Goal: Check status: Check status

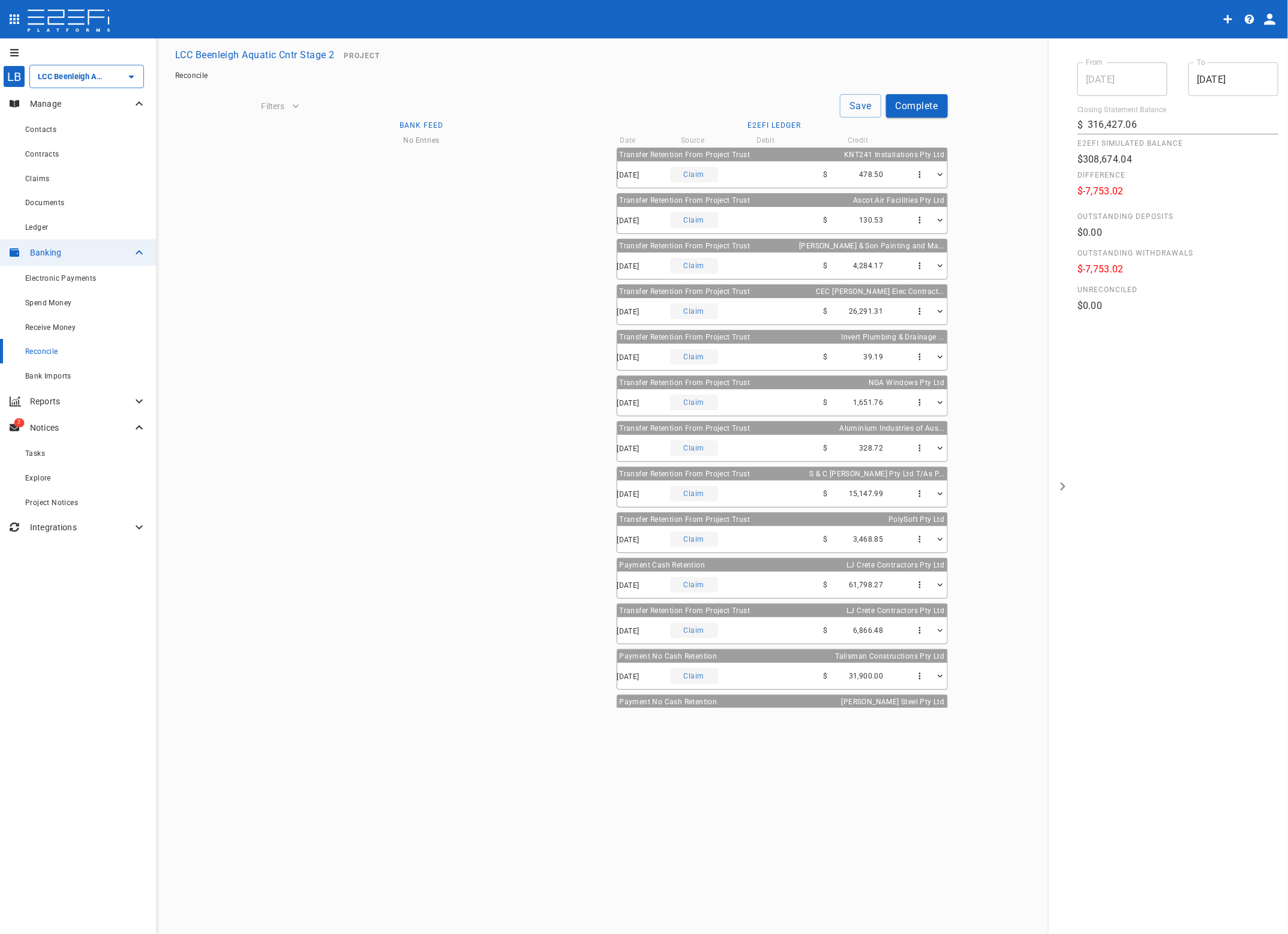
click at [700, 171] on div "Claim" at bounding box center [694, 175] width 48 height 16
click at [31, 345] on div "Reconcile" at bounding box center [86, 351] width 121 height 15
click at [698, 174] on div "Claim" at bounding box center [694, 175] width 48 height 16
click at [703, 174] on div "Claim" at bounding box center [694, 175] width 48 height 16
click at [699, 226] on div "Claim" at bounding box center [694, 220] width 48 height 16
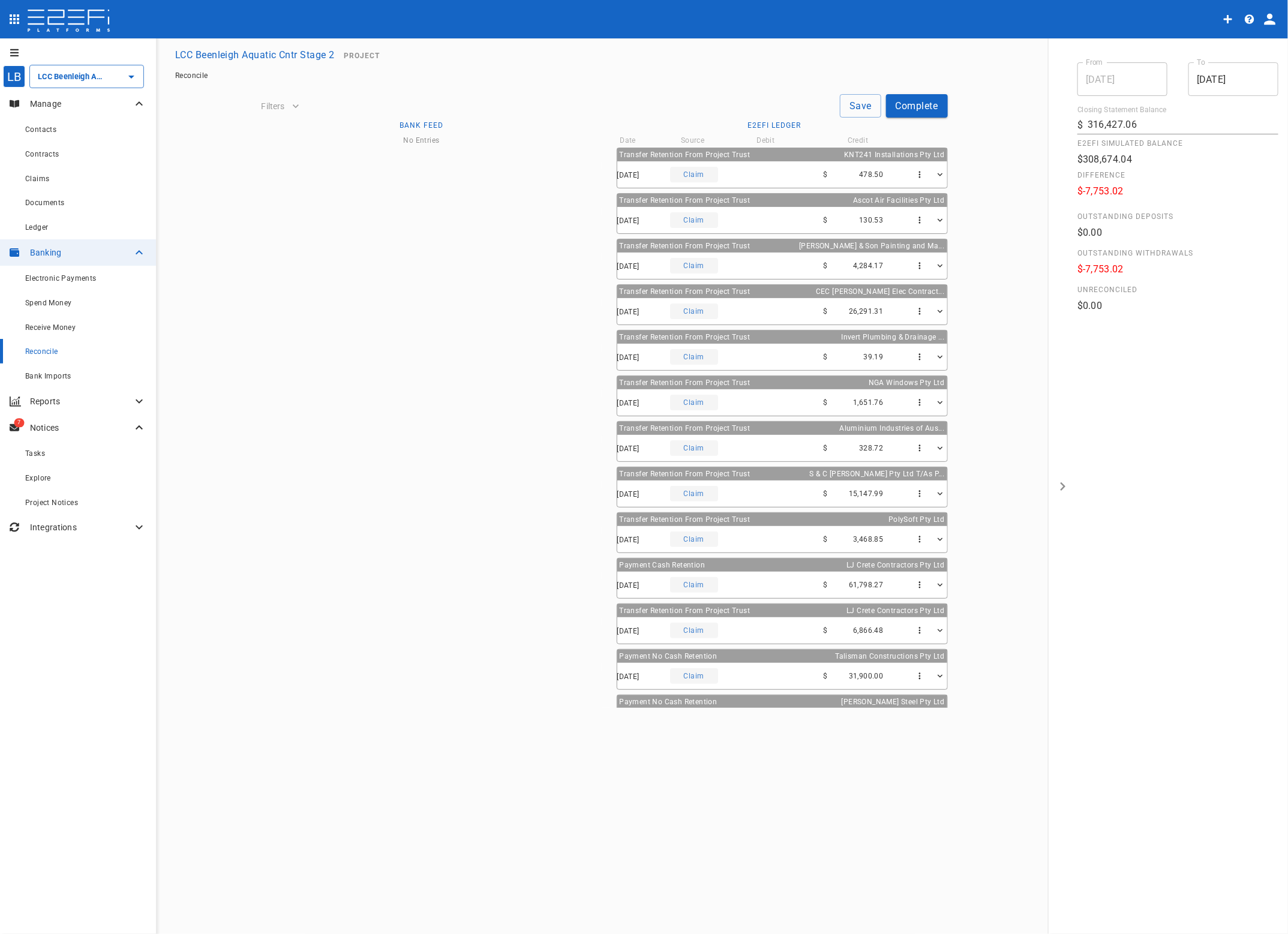
click at [700, 221] on div "Claim" at bounding box center [694, 220] width 48 height 16
click at [700, 262] on div "Claim" at bounding box center [694, 266] width 48 height 16
click at [935, 177] on icon "button" at bounding box center [939, 175] width 10 height 10
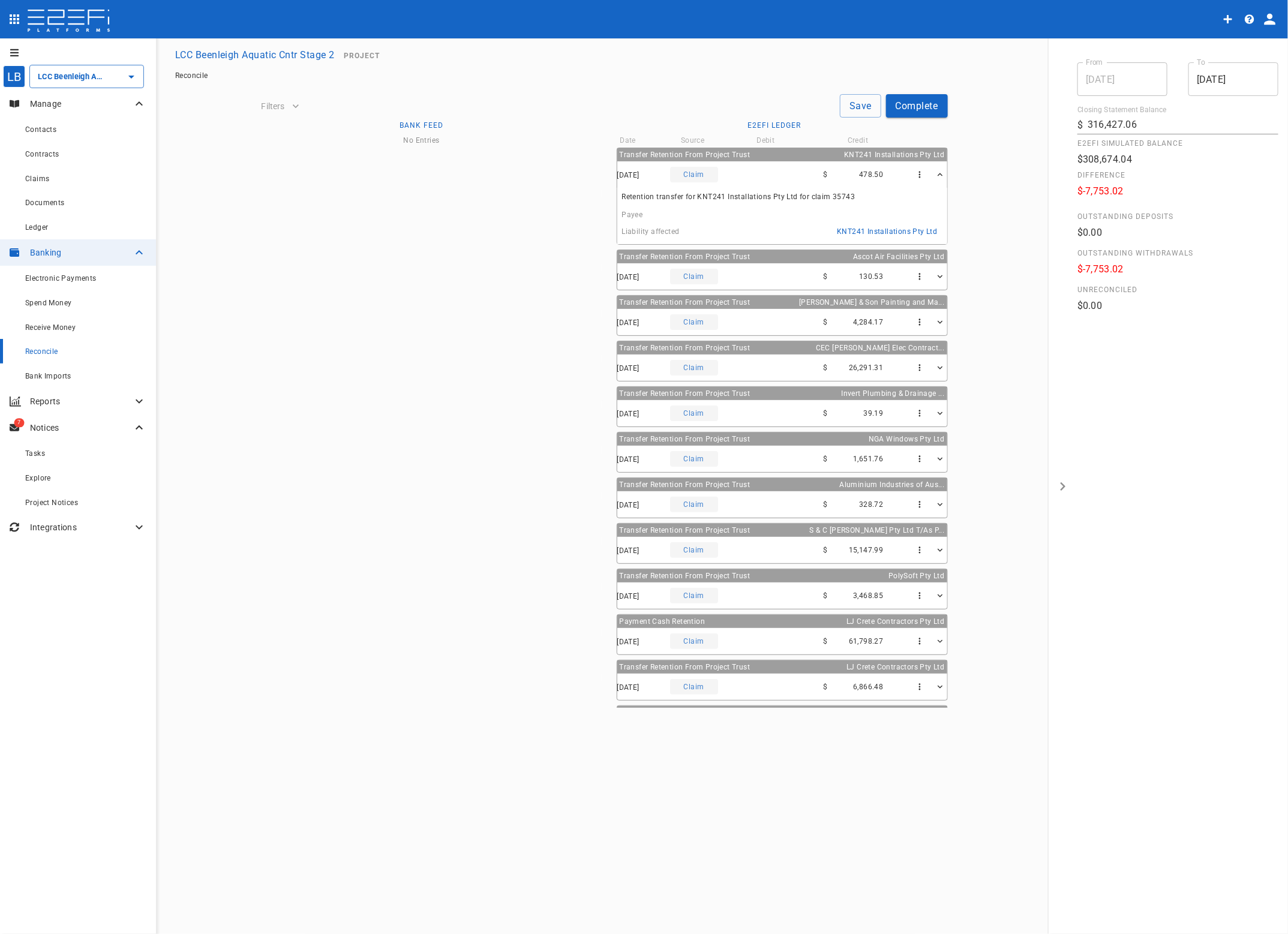
click at [937, 174] on icon "button" at bounding box center [939, 175] width 5 height 3
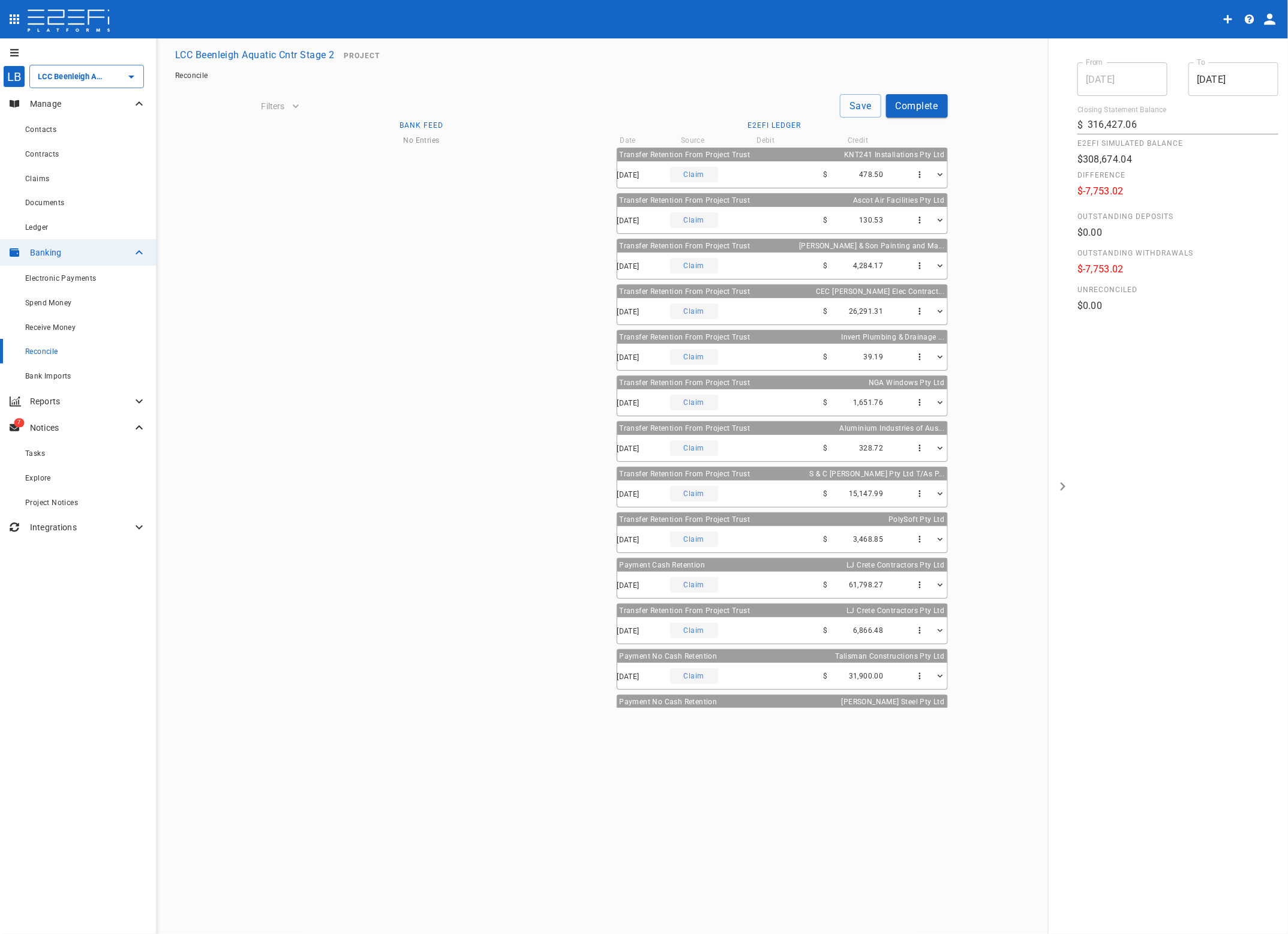
click at [935, 171] on icon "button" at bounding box center [939, 175] width 10 height 10
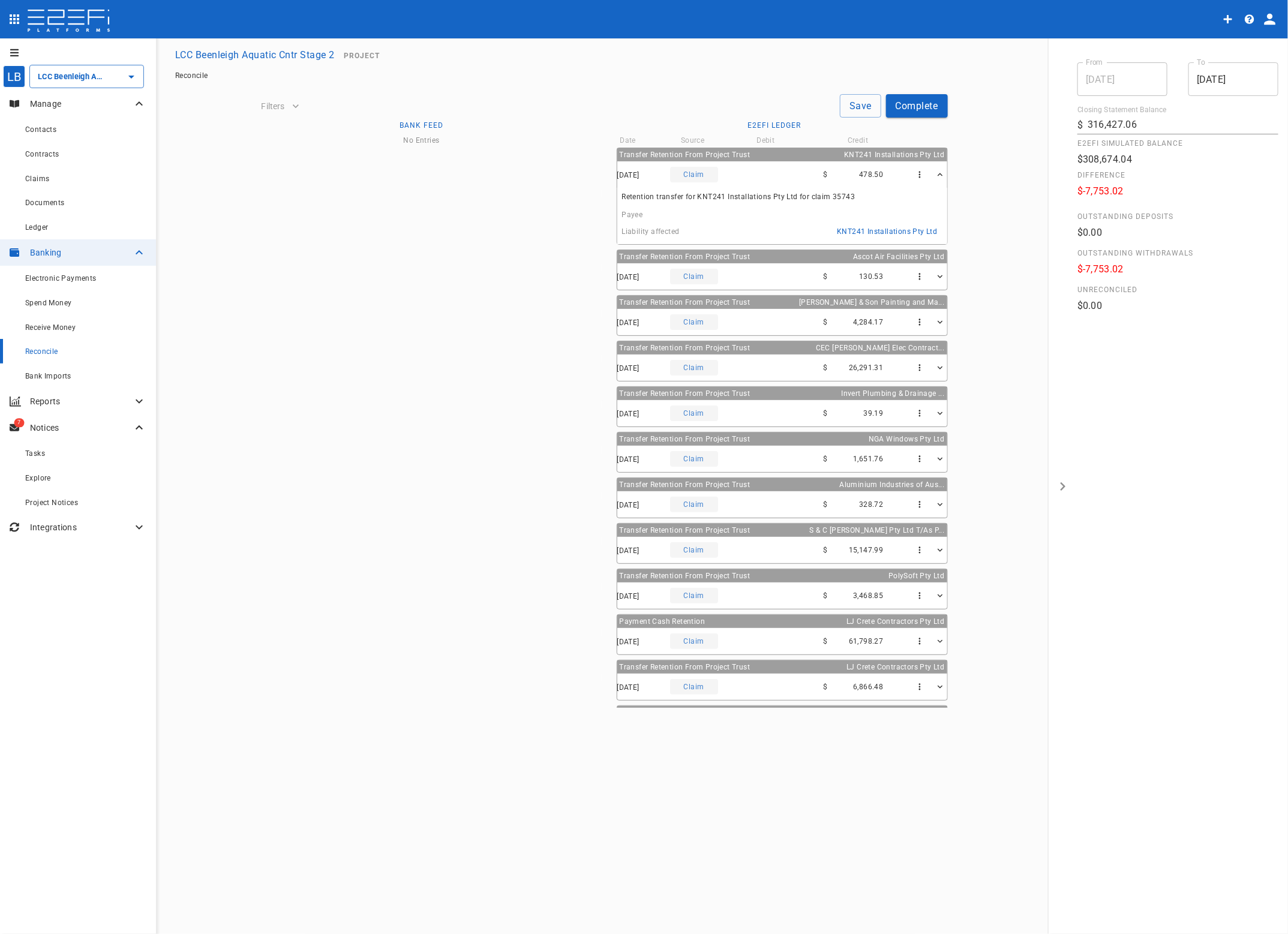
click at [885, 229] on span "KNT241 Installations Pty Ltd" at bounding box center [886, 231] width 100 height 9
click at [46, 183] on div "Claims" at bounding box center [76, 178] width 102 height 15
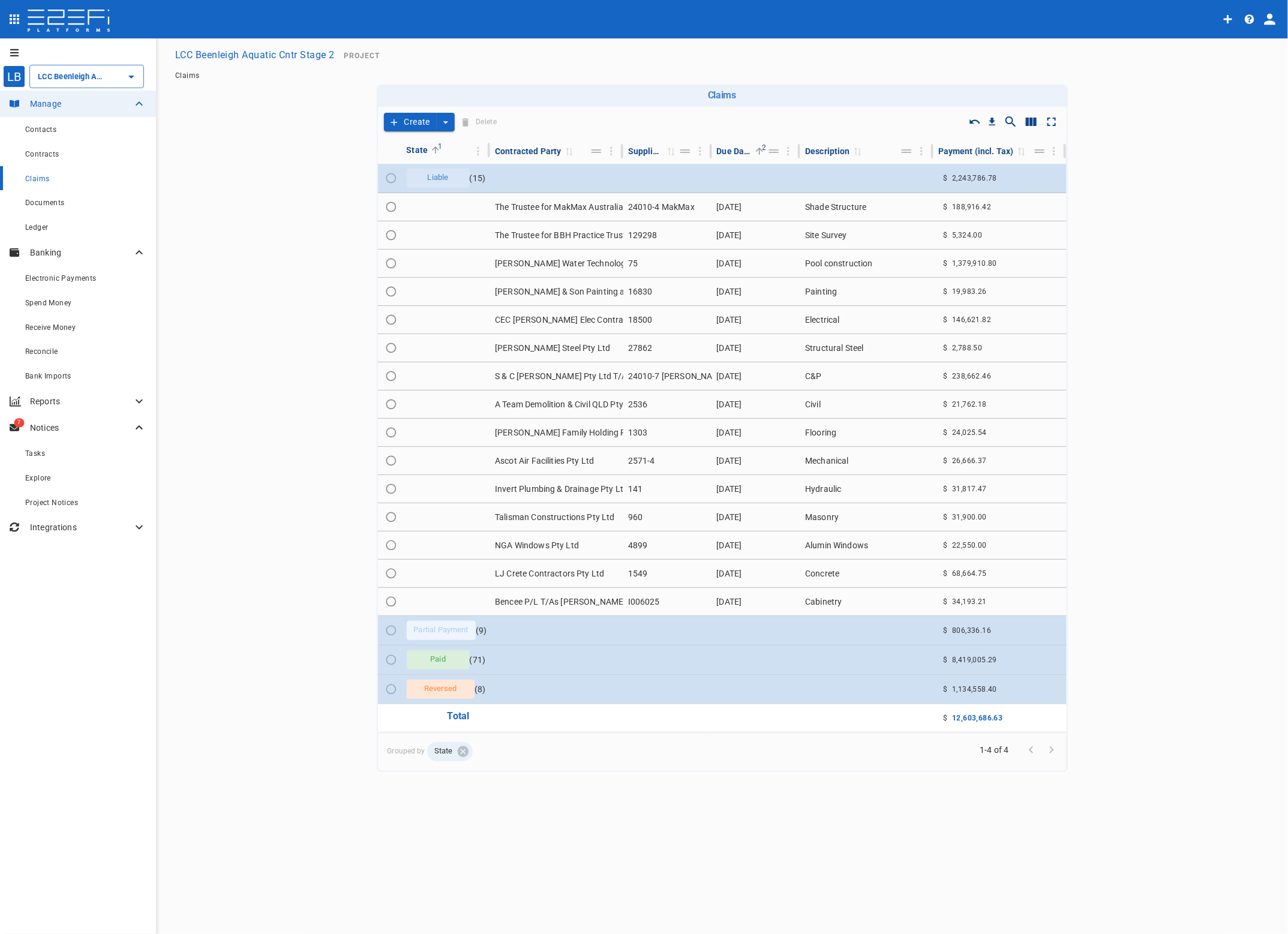
click at [514, 632] on td at bounding box center [556, 630] width 133 height 29
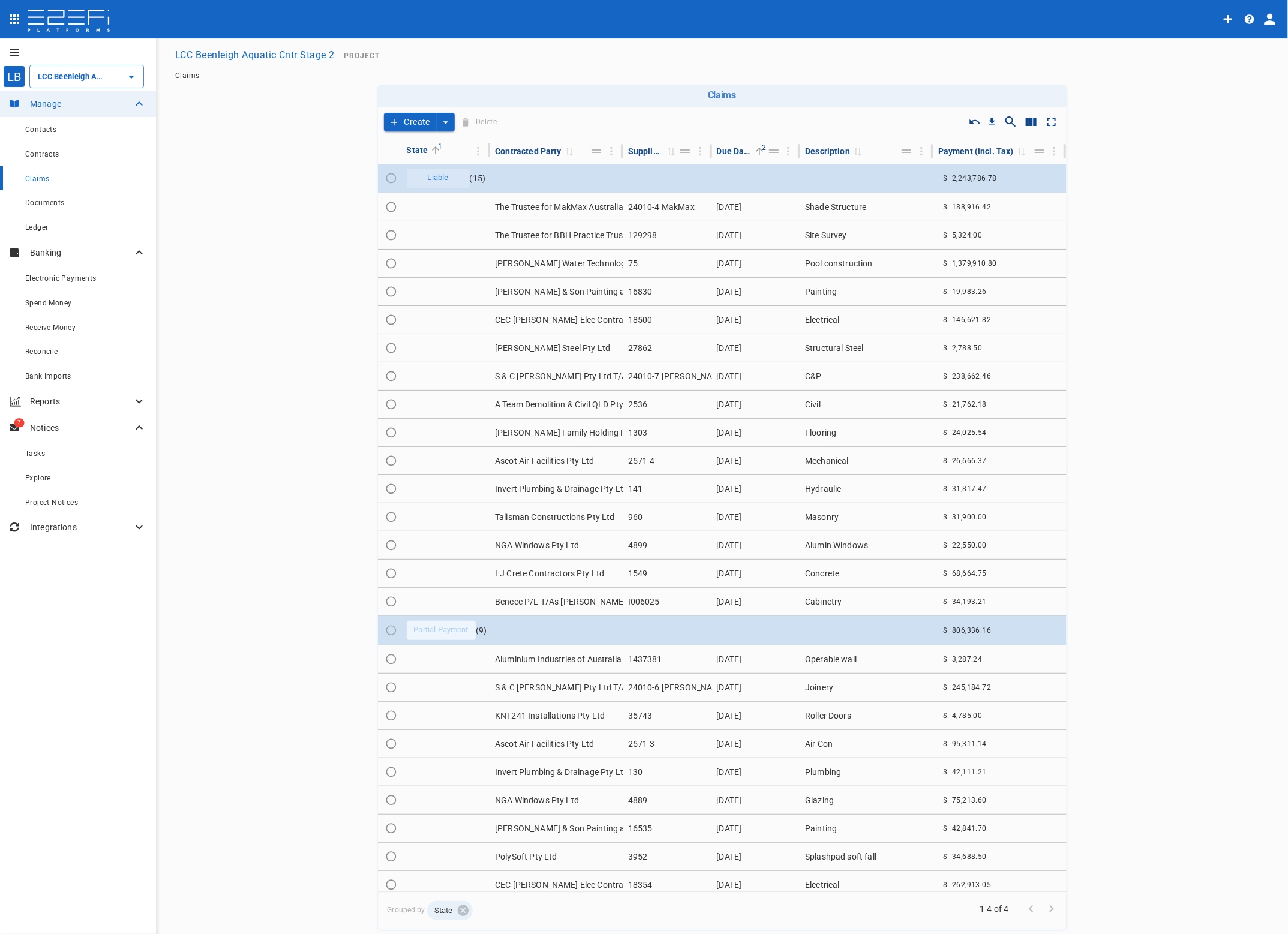
scroll to position [75, 0]
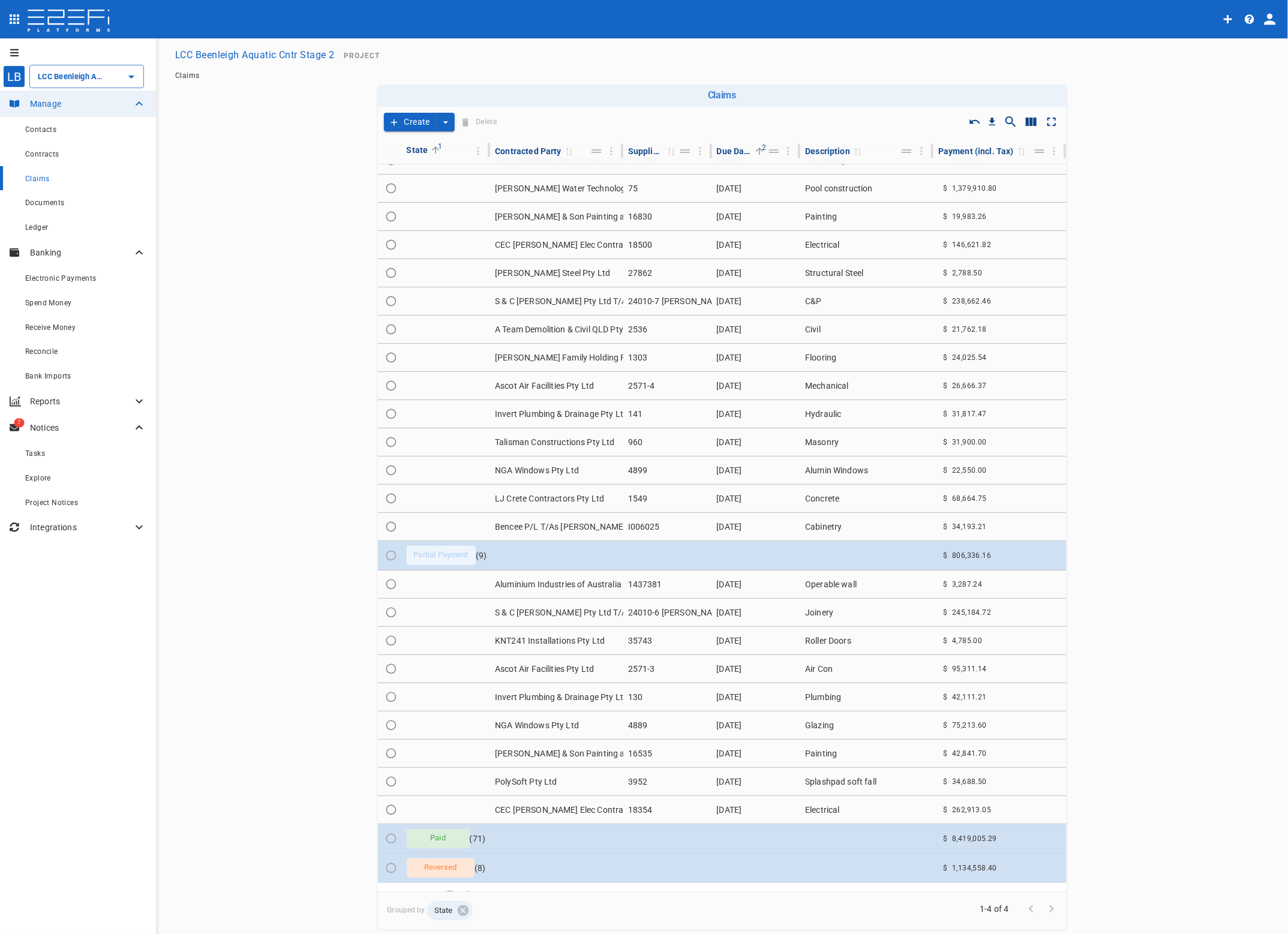
click at [536, 585] on td "Aluminium Industries of Australia P/L" at bounding box center [556, 584] width 133 height 28
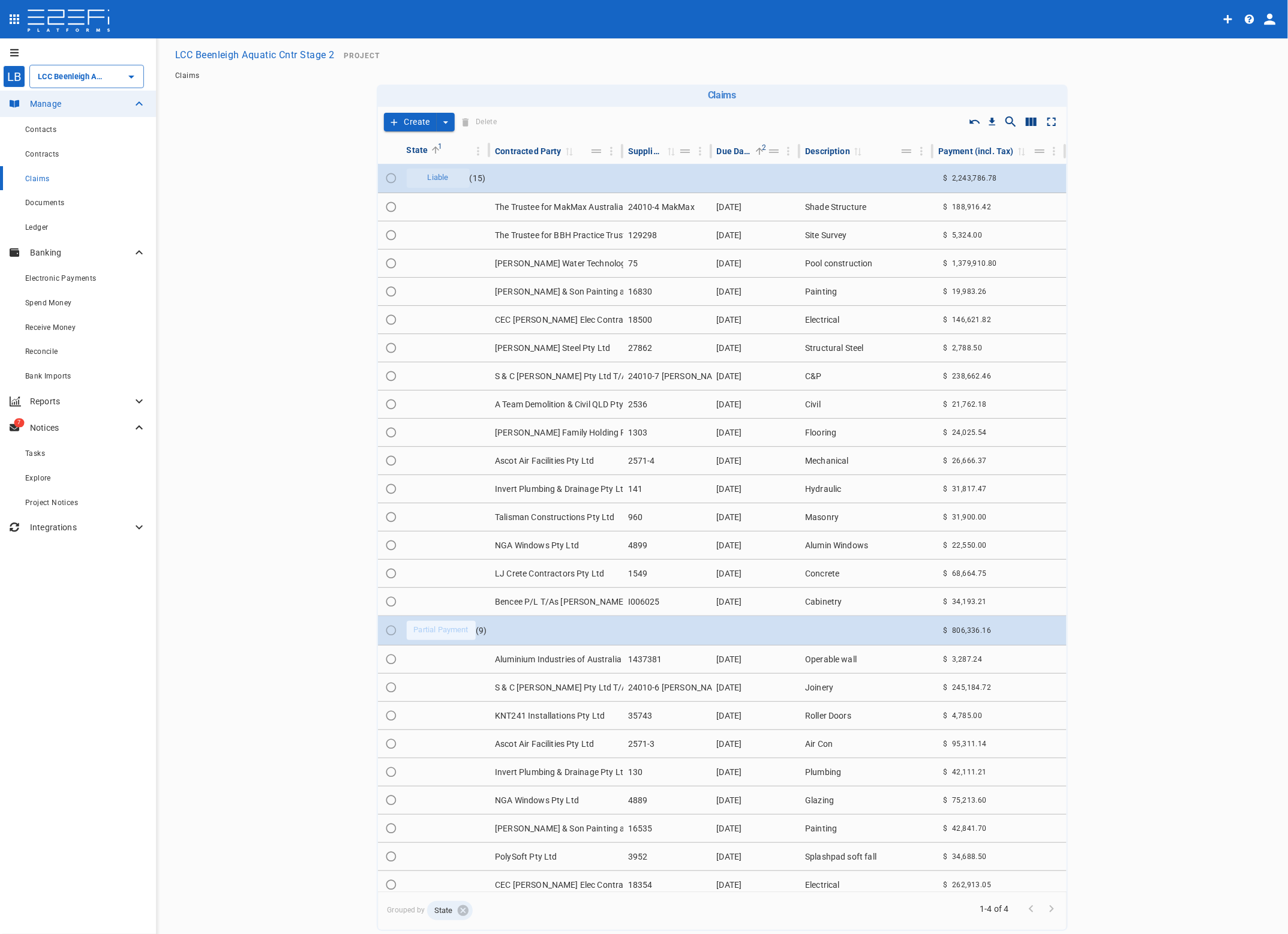
click at [307, 625] on main "LCC Beenleigh Aquatic Cntr Stage 2 Project Claims Claims Drop to group by Creat…" at bounding box center [722, 487] width 1103 height 888
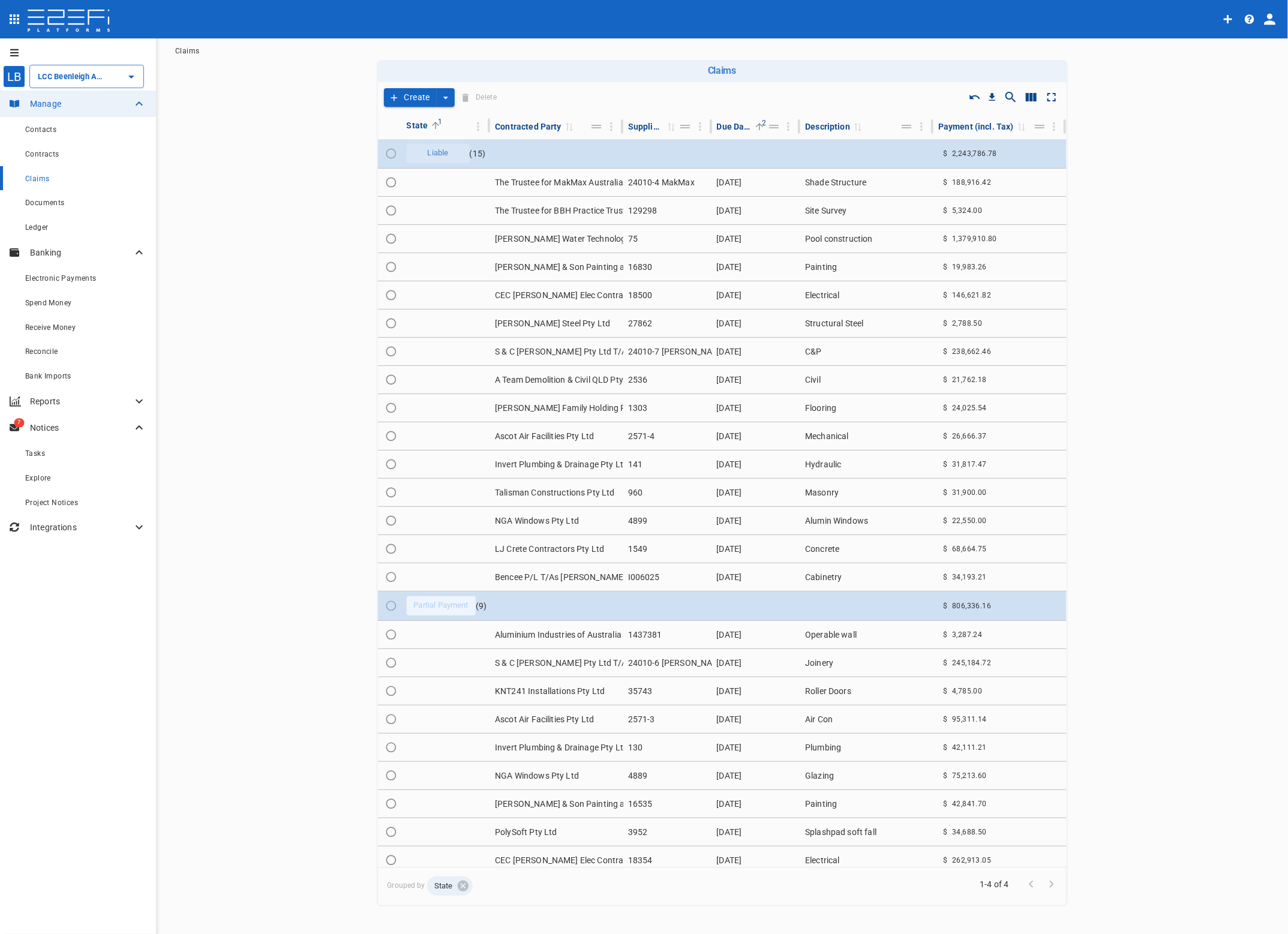
scroll to position [36, 0]
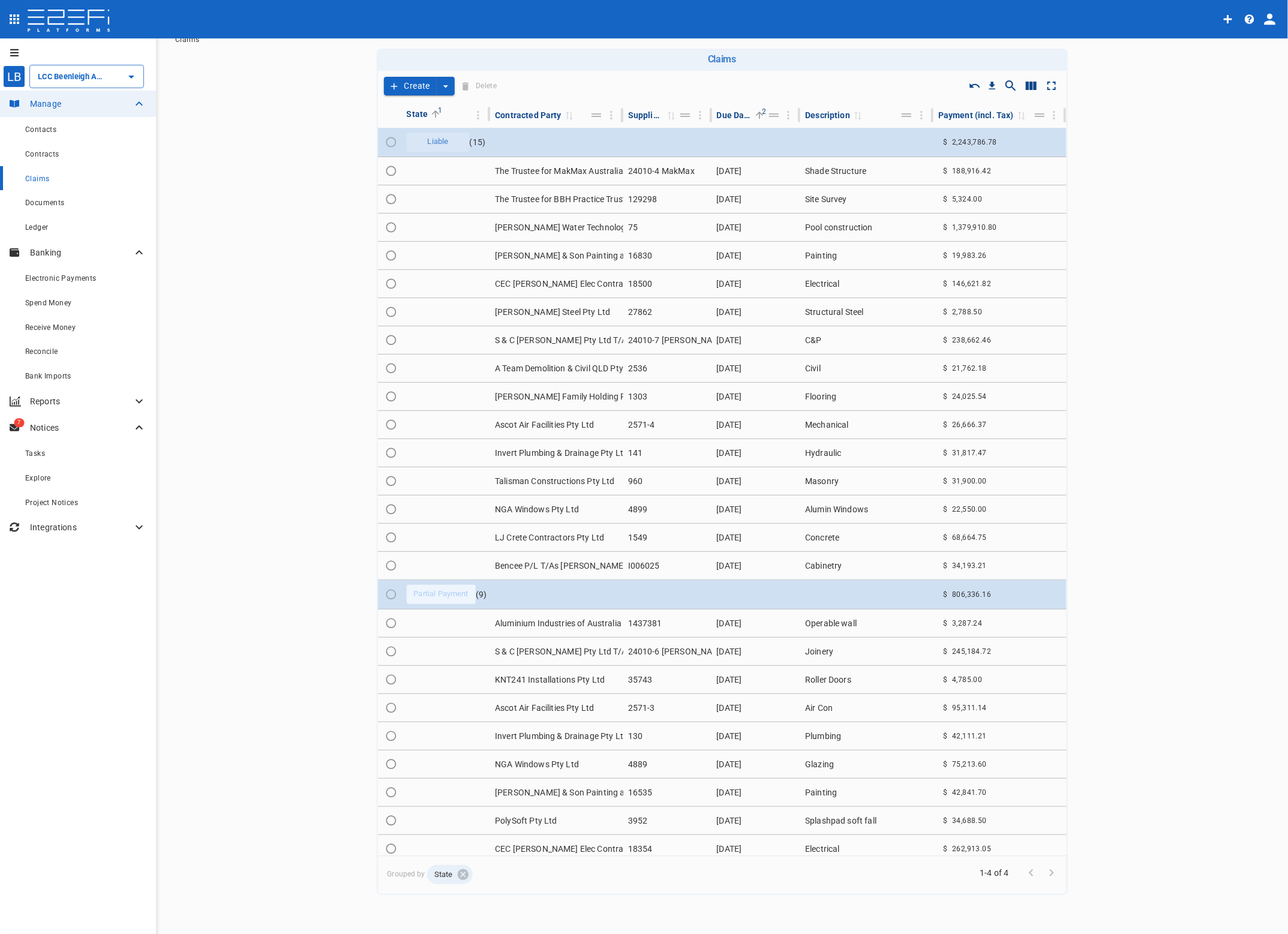
click at [60, 271] on div "Electronic Payments" at bounding box center [86, 278] width 121 height 15
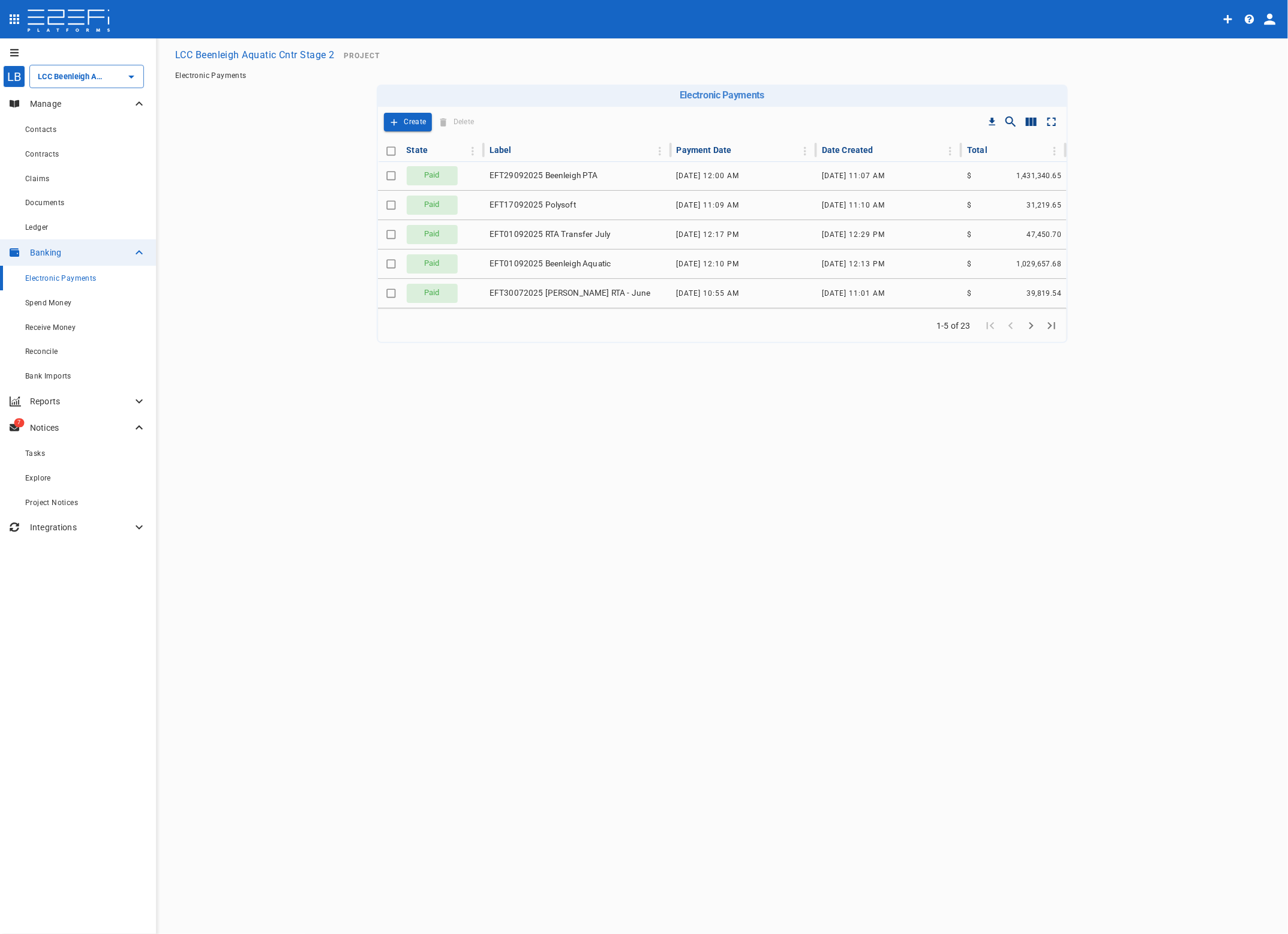
click at [541, 165] on td "EFT29092025 Beenleigh PTA" at bounding box center [578, 175] width 187 height 29
